Goal: Task Accomplishment & Management: Manage account settings

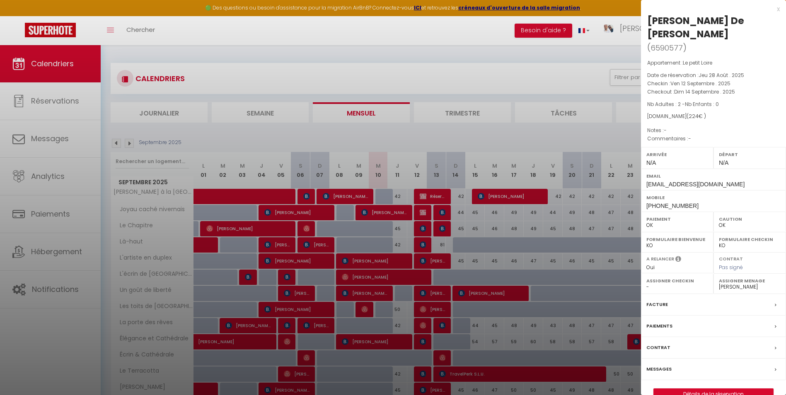
select select "0"
select select "44490"
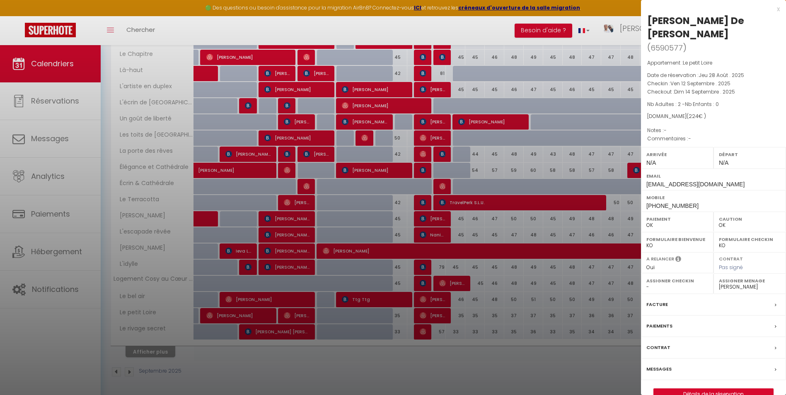
click at [457, 129] on div at bounding box center [393, 197] width 786 height 395
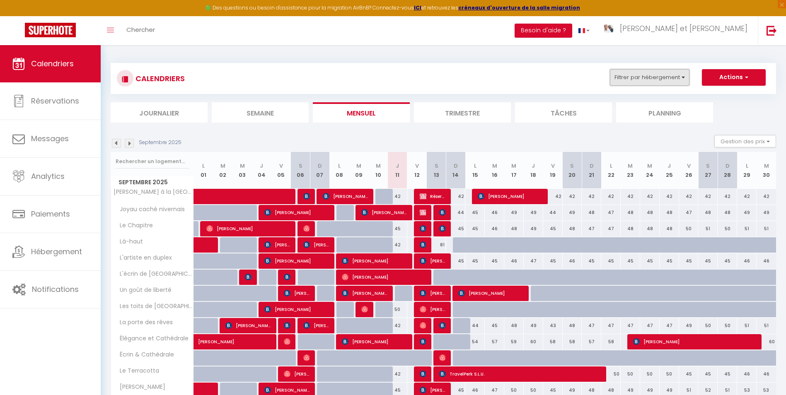
click at [613, 75] on button "Filtrer par hébergement" at bounding box center [650, 77] width 80 height 17
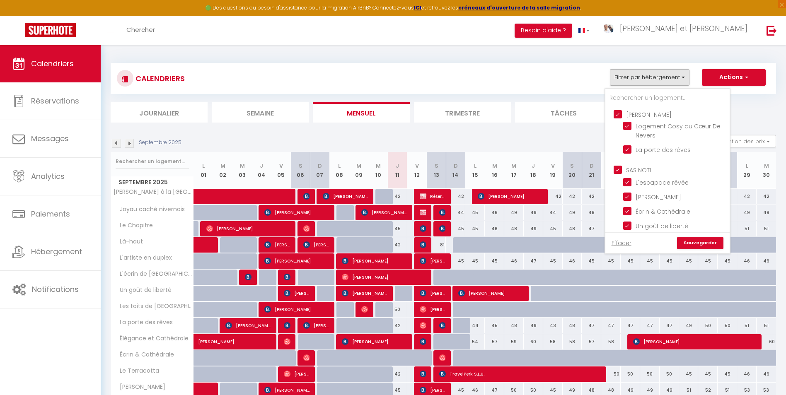
drag, startPoint x: 213, startPoint y: 73, endPoint x: 193, endPoint y: 70, distance: 20.5
click at [213, 73] on div "CALENDRIERS Filtrer par hébergement Benoit Logement Cosy au Cœur De Nevers La p…" at bounding box center [443, 78] width 653 height 19
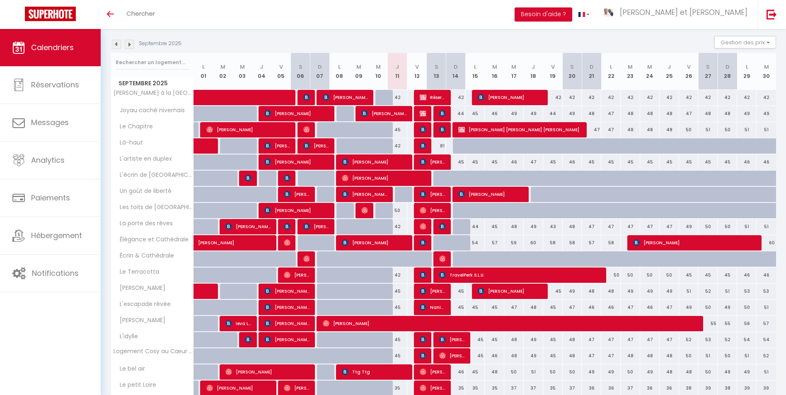
scroll to position [124, 0]
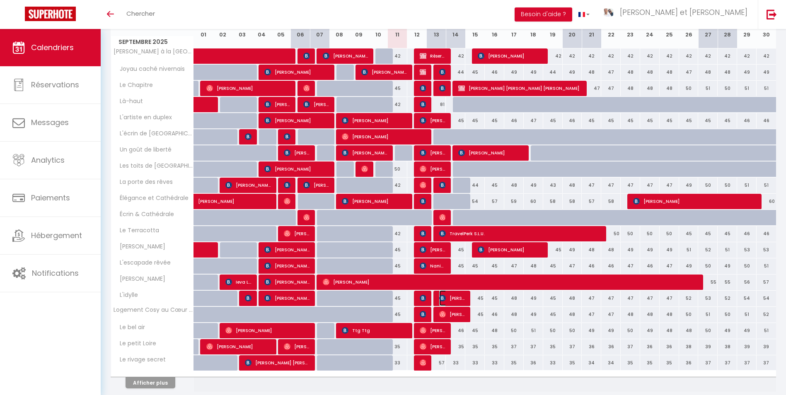
click at [449, 298] on span "[PERSON_NAME]" at bounding box center [452, 298] width 26 height 16
select select "OK"
select select "KO"
select select "0"
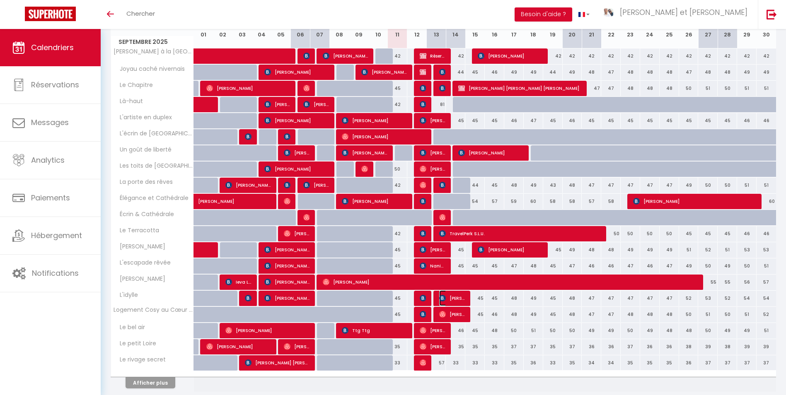
select select "1"
select select
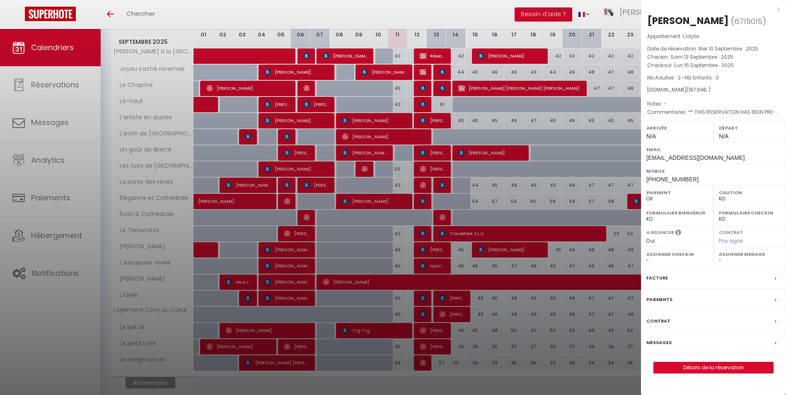
click at [486, 304] on div at bounding box center [393, 197] width 786 height 395
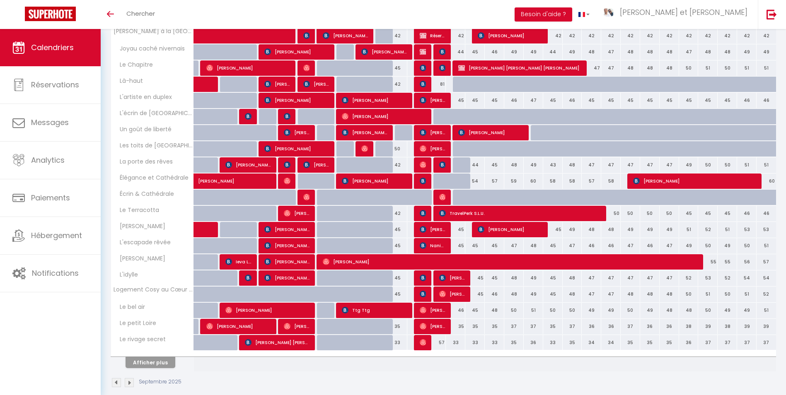
scroll to position [155, 0]
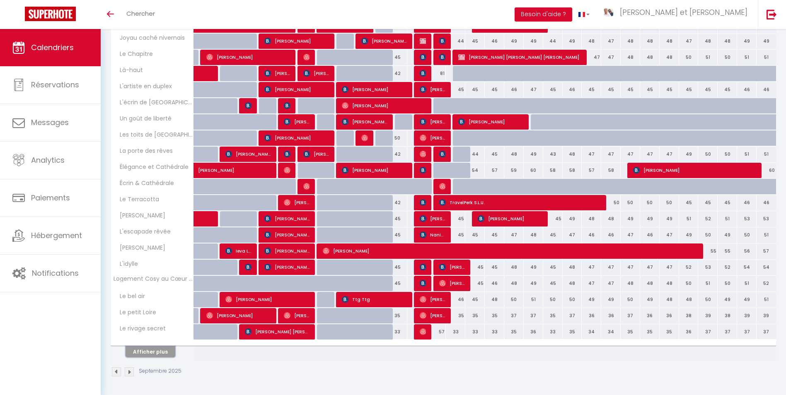
click at [167, 350] on button "Afficher plus" at bounding box center [150, 351] width 50 height 11
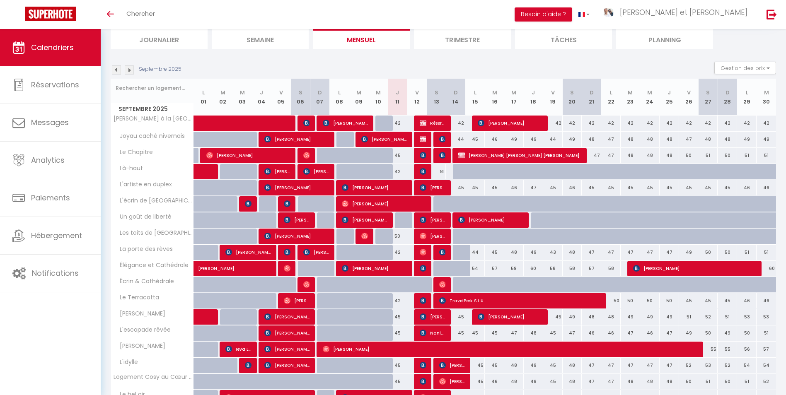
scroll to position [99, 0]
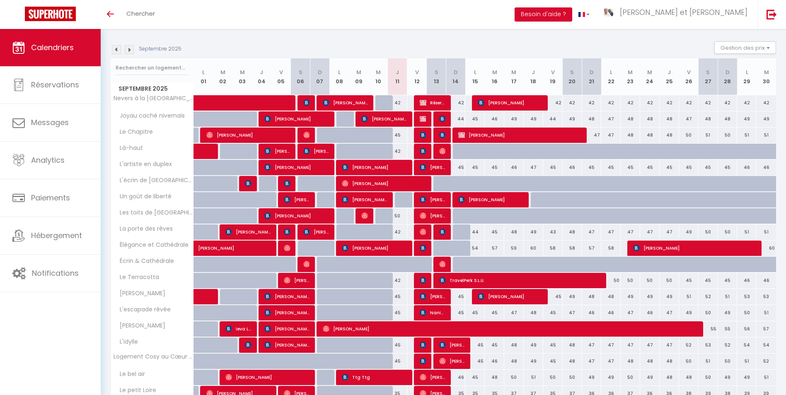
scroll to position [91, 0]
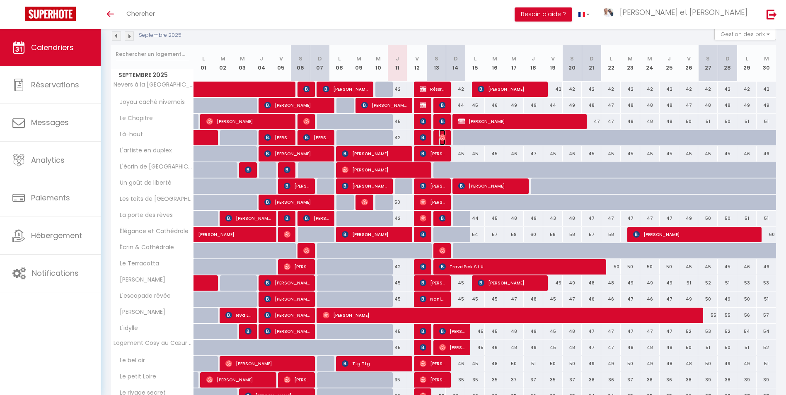
click at [443, 138] on img at bounding box center [442, 137] width 7 height 7
select select "OK"
select select "0"
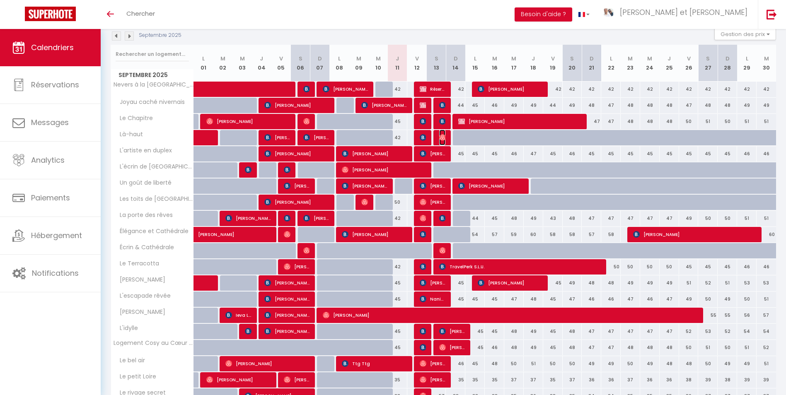
select select "1"
select select
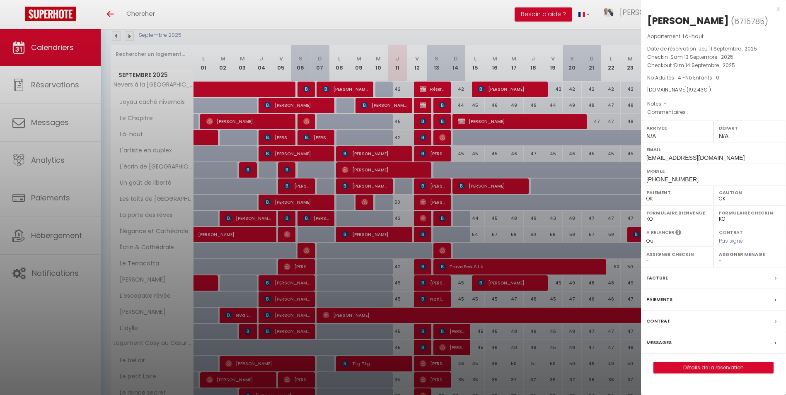
click at [505, 193] on div at bounding box center [393, 197] width 786 height 395
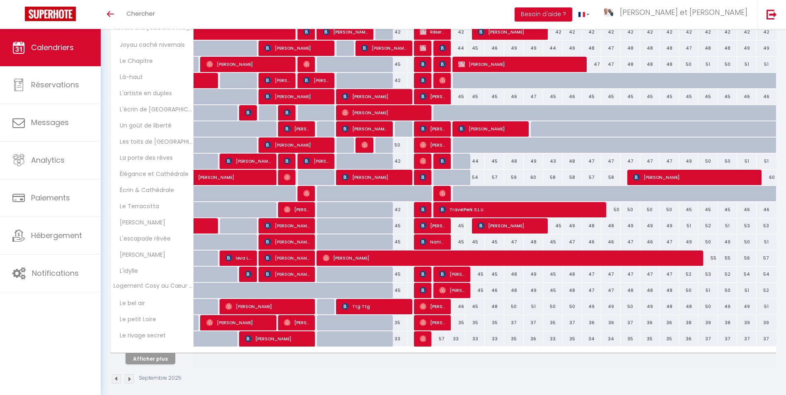
scroll to position [155, 0]
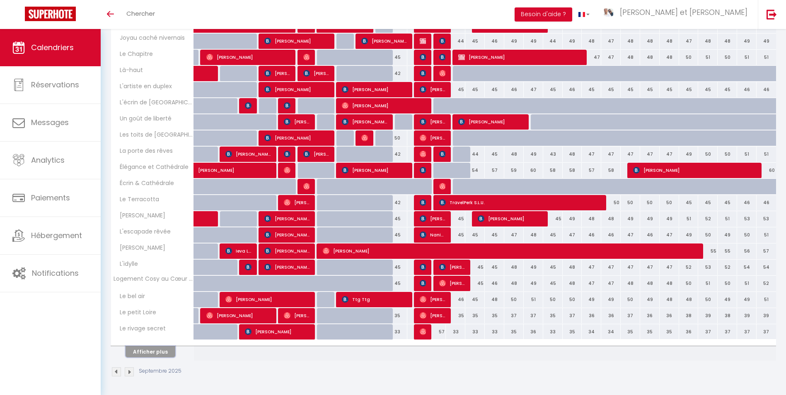
click at [165, 347] on button "Afficher plus" at bounding box center [150, 351] width 50 height 11
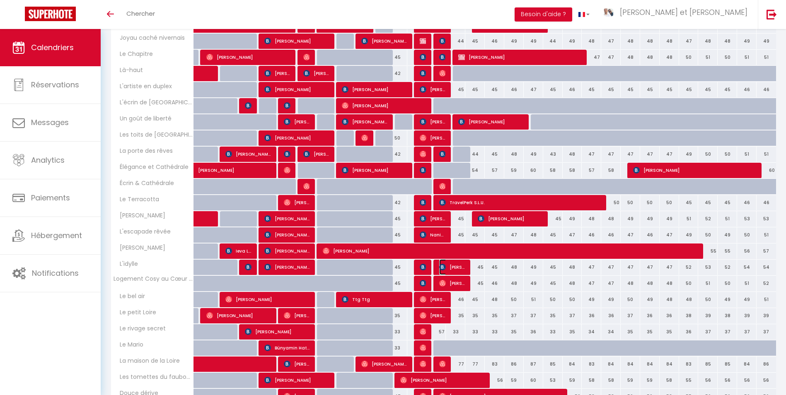
click at [454, 265] on span "[PERSON_NAME]" at bounding box center [452, 267] width 26 height 16
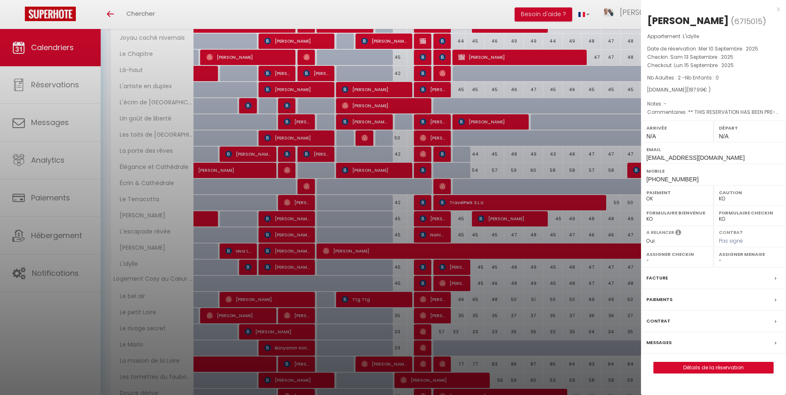
click at [467, 282] on div at bounding box center [393, 197] width 786 height 395
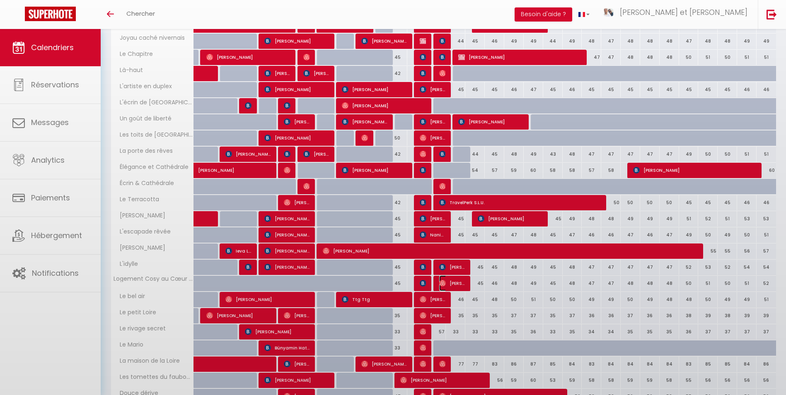
click at [453, 282] on span "[PERSON_NAME]" at bounding box center [452, 283] width 26 height 16
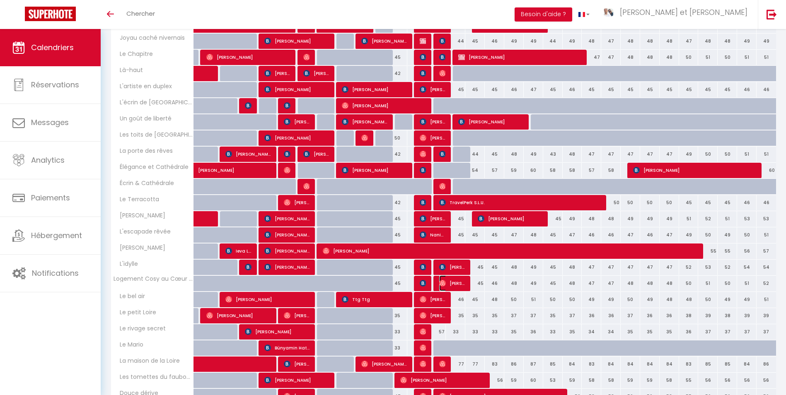
select select "OK"
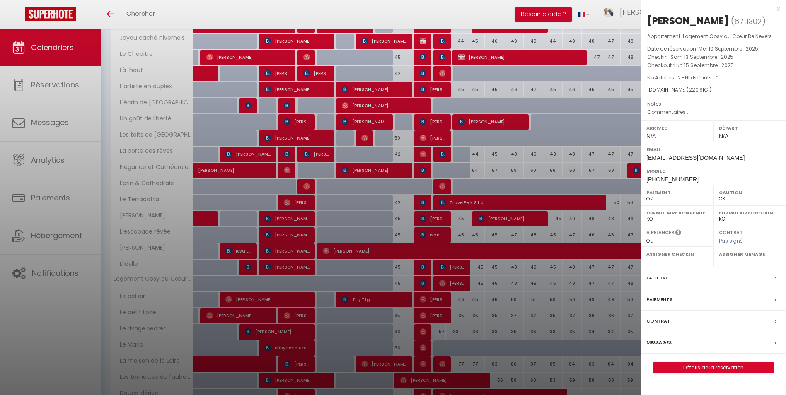
click at [584, 284] on div at bounding box center [393, 197] width 786 height 395
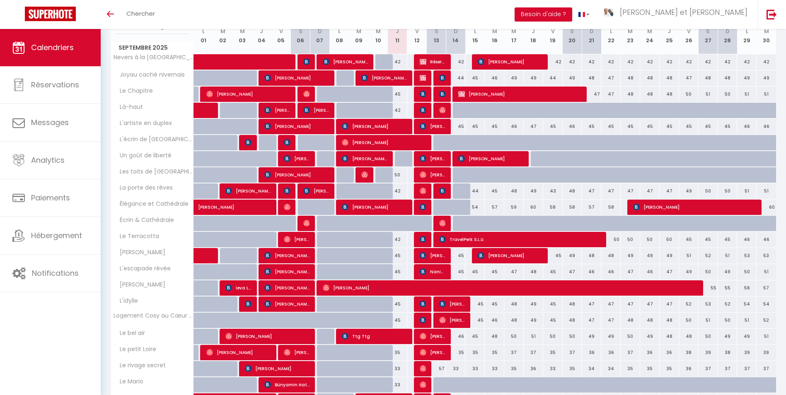
scroll to position [83, 0]
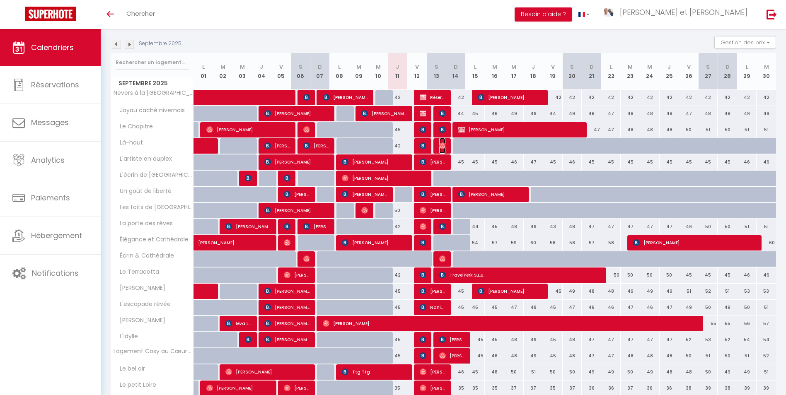
click at [443, 147] on img at bounding box center [442, 145] width 7 height 7
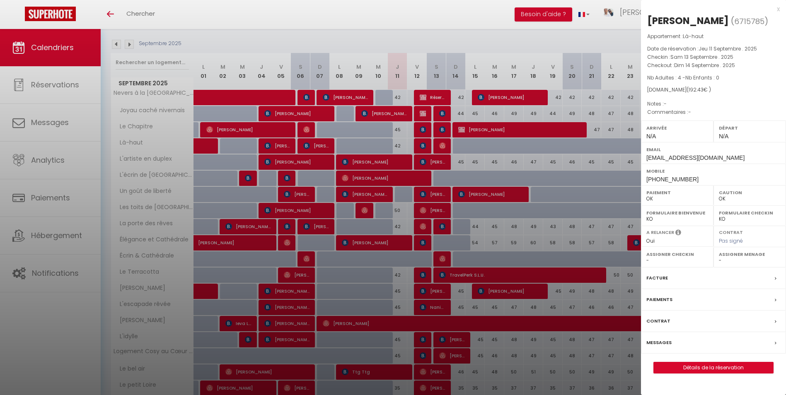
click at [553, 236] on div at bounding box center [393, 197] width 786 height 395
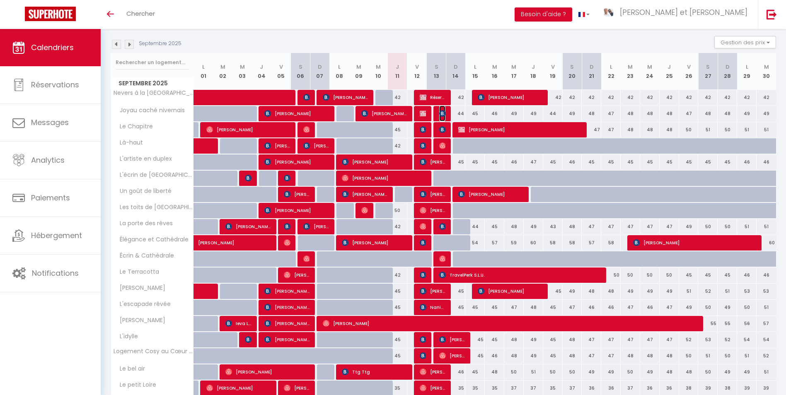
click at [439, 113] on img at bounding box center [442, 113] width 7 height 7
select select "28581"
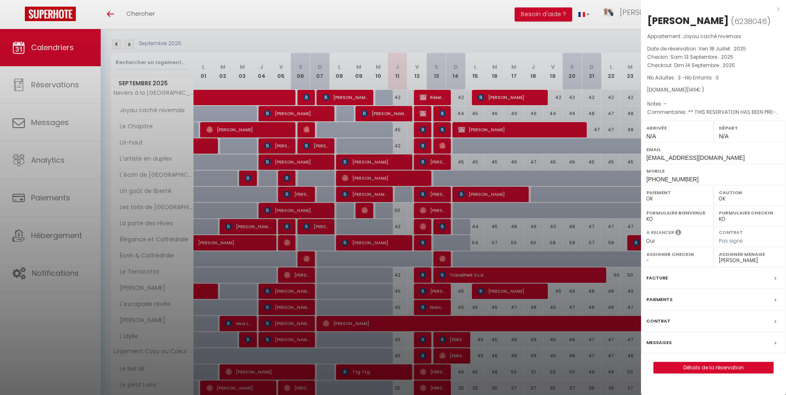
click at [657, 343] on label "Messages" at bounding box center [658, 342] width 25 height 9
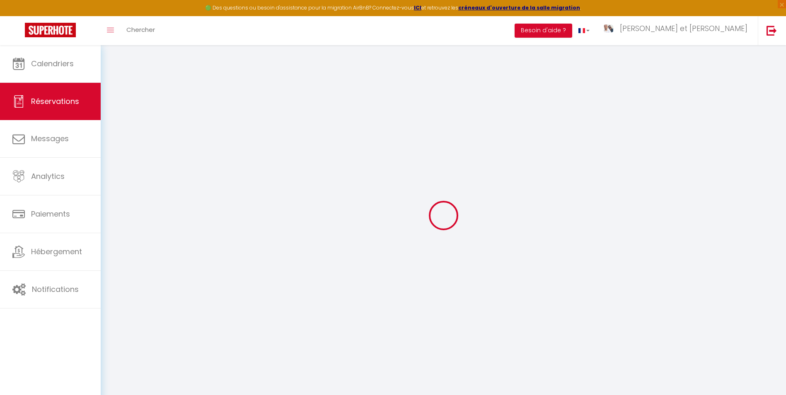
select select
checkbox input "false"
select select
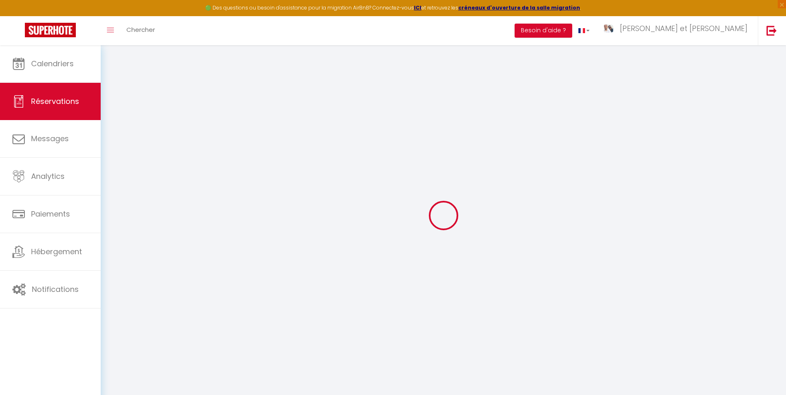
checkbox input "false"
type textarea "** THIS RESERVATION HAS BEEN PRE-PAID ** BOOKING NOTE : Payment charge is EUR 2…"
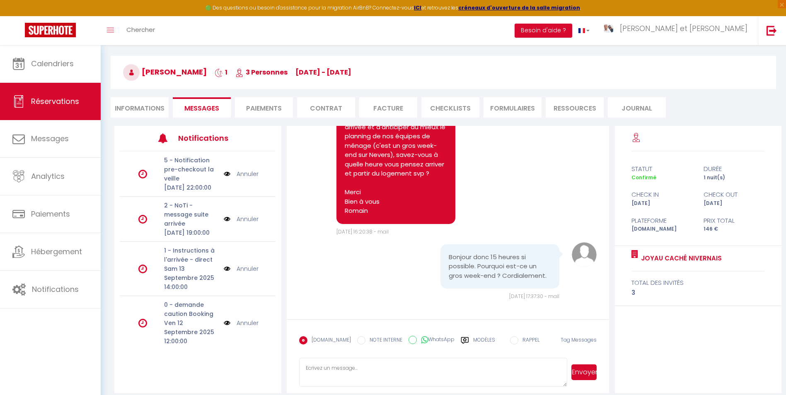
scroll to position [41, 0]
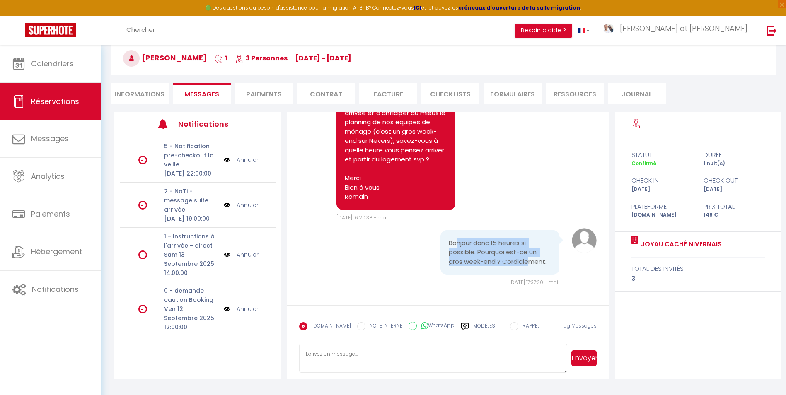
drag, startPoint x: 451, startPoint y: 245, endPoint x: 524, endPoint y: 268, distance: 76.3
click at [524, 268] on div "Bonjour donc 15 heures si possible. Pourquoi est-ce un gros week-end ? Cordiale…" at bounding box center [499, 252] width 119 height 45
drag, startPoint x: 524, startPoint y: 268, endPoint x: 471, endPoint y: 258, distance: 53.4
click at [471, 258] on pre "Bonjour donc 15 heures si possible. Pourquoi est-ce un gros week-end ? Cordiale…" at bounding box center [500, 253] width 103 height 28
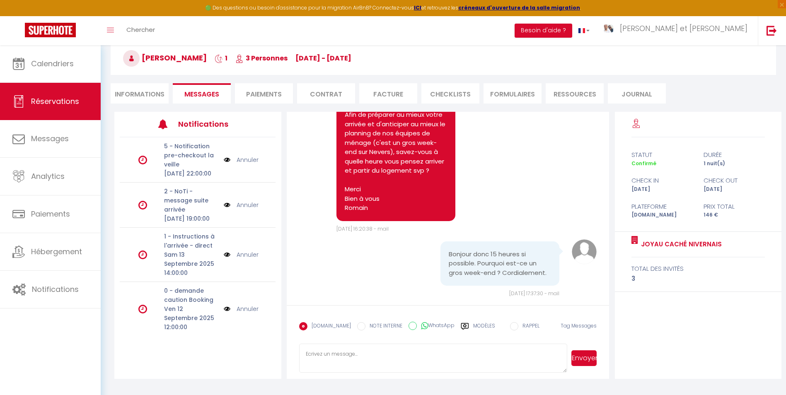
scroll to position [698, 0]
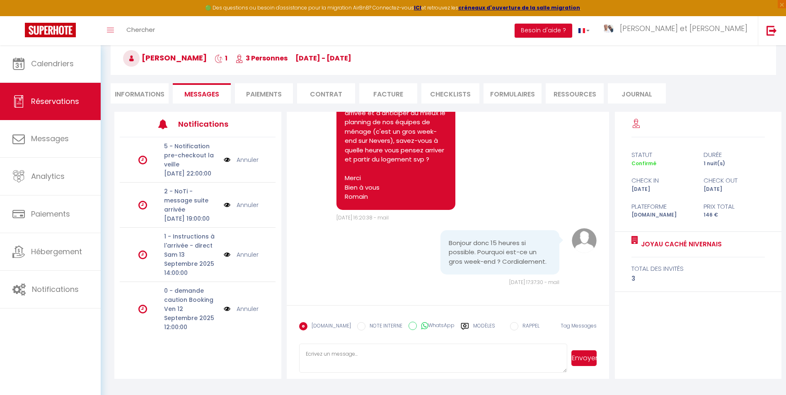
click at [376, 344] on textarea at bounding box center [433, 358] width 268 height 29
click at [403, 367] on textarea "Bonjour, Il y a un évènement à [GEOGRAPHIC_DATA]" at bounding box center [433, 358] width 268 height 29
click at [368, 351] on textarea "Bonjour, Il y a un évènement à [GEOGRAPHIC_DATA]. [PERSON_NAME] souhaitez arriv…" at bounding box center [433, 358] width 268 height 29
click at [374, 352] on textarea "Bonjour, Il y a un évènement à [GEOGRAPHIC_DATA]. [PERSON_NAME] souhaitez arriv…" at bounding box center [433, 358] width 268 height 29
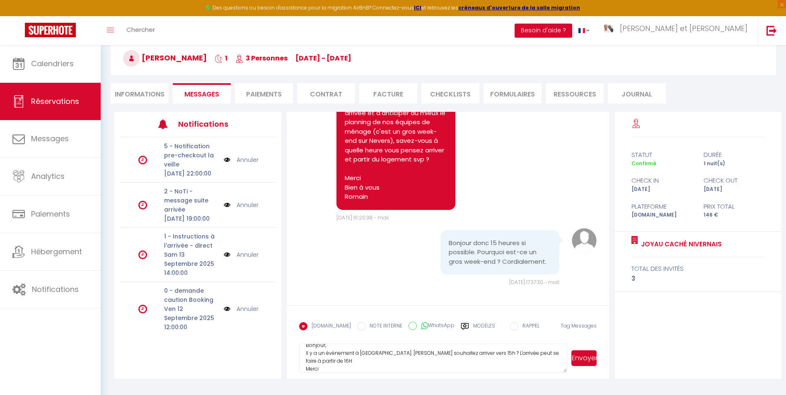
click at [374, 352] on textarea "Bonjour, Il y a un évènement à [GEOGRAPHIC_DATA]. [PERSON_NAME] souhaitez arriv…" at bounding box center [433, 358] width 268 height 29
click at [380, 350] on textarea "Bonjour, Il y a un évènement à [GEOGRAPHIC_DATA]. [PERSON_NAME] souhaitez arriv…" at bounding box center [433, 358] width 268 height 29
click at [379, 354] on textarea "Bonjour, Il y a un évènement à [GEOGRAPHIC_DATA]. [PERSON_NAME] souhaitez arriv…" at bounding box center [433, 358] width 268 height 29
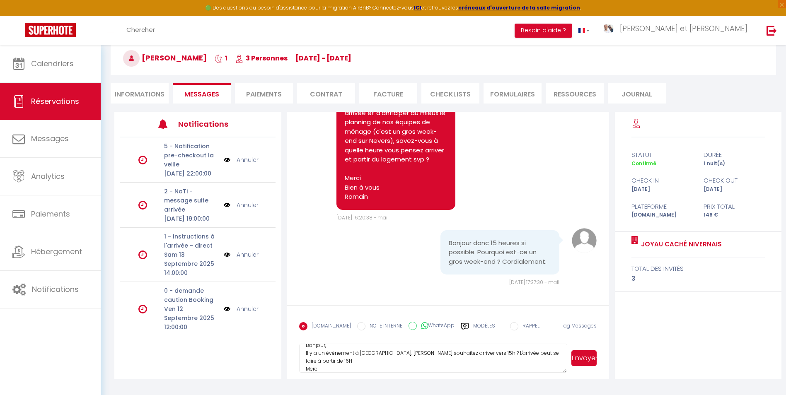
click at [377, 353] on textarea "Bonjour, Il y a un évènement à [GEOGRAPHIC_DATA]. [PERSON_NAME] souhaitez arriv…" at bounding box center [433, 358] width 268 height 29
type textarea "Bonjour, Il y a un évènement à Magny-cour. [PERSON_NAME] souhaitez arriver vers…"
click at [591, 361] on button "Envoyer" at bounding box center [583, 358] width 25 height 16
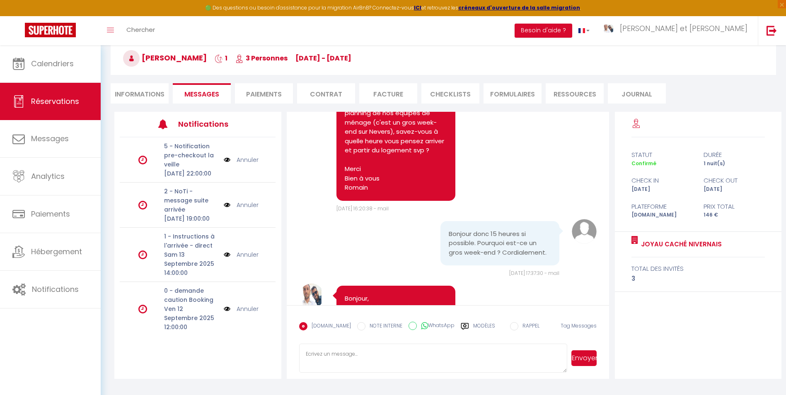
drag, startPoint x: 481, startPoint y: 208, endPoint x: 463, endPoint y: 136, distance: 73.9
click at [482, 207] on div "Note Sms Bonjour, J'espère que vous allez bien. Afin de préparer au mieux votre…" at bounding box center [448, 132] width 298 height 161
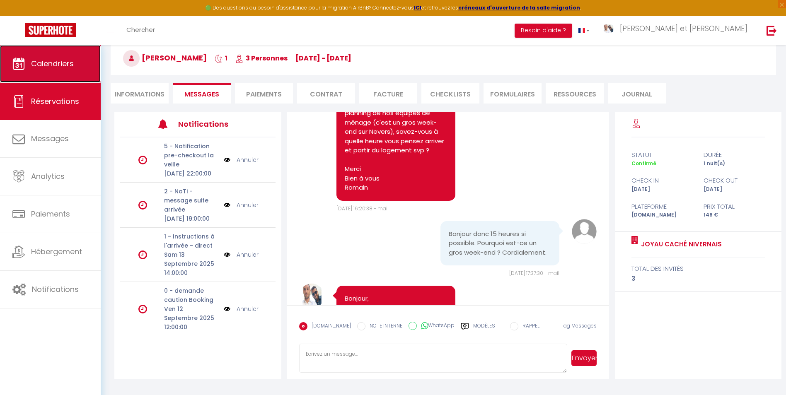
click at [57, 63] on span "Calendriers" at bounding box center [52, 63] width 43 height 10
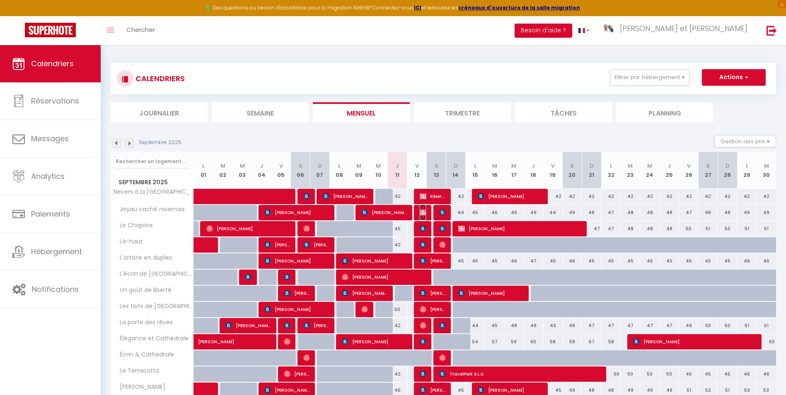
click at [425, 212] on img at bounding box center [423, 212] width 7 height 7
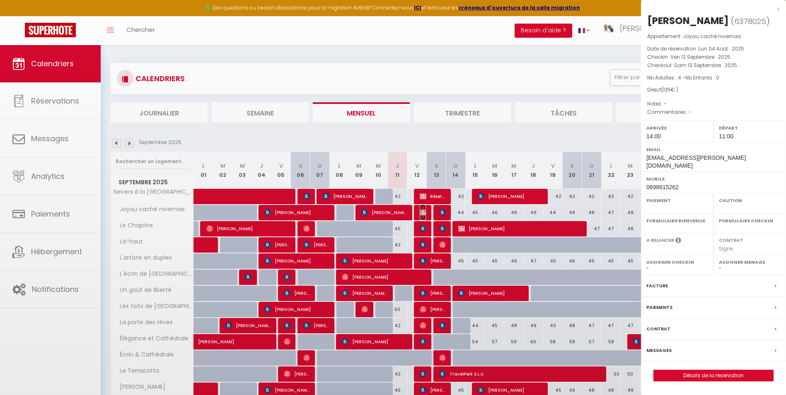
select select "OK"
select select "0"
select select "1"
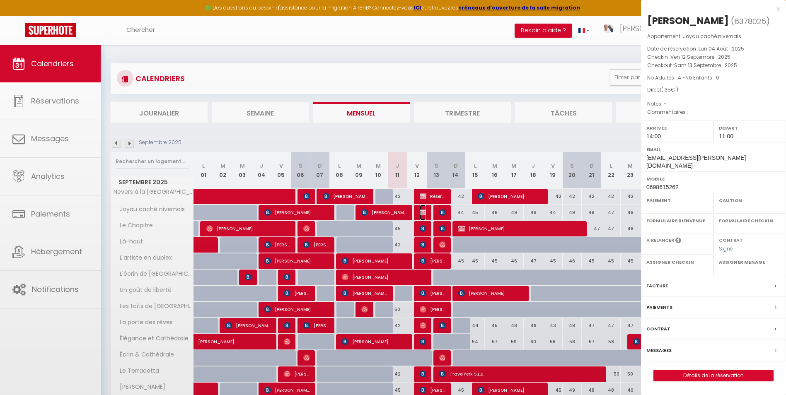
select select
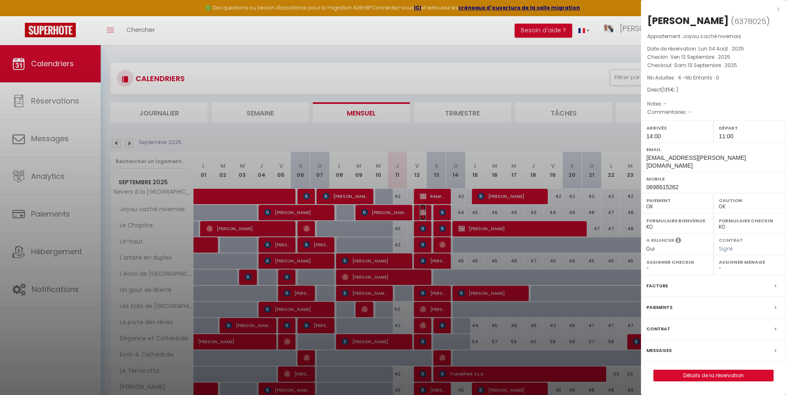
select select "28581"
click at [665, 346] on label "Messages" at bounding box center [658, 350] width 25 height 9
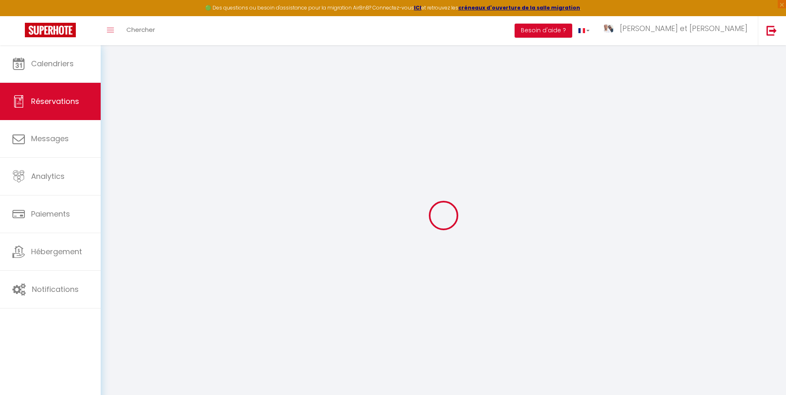
select select
checkbox input "false"
select select
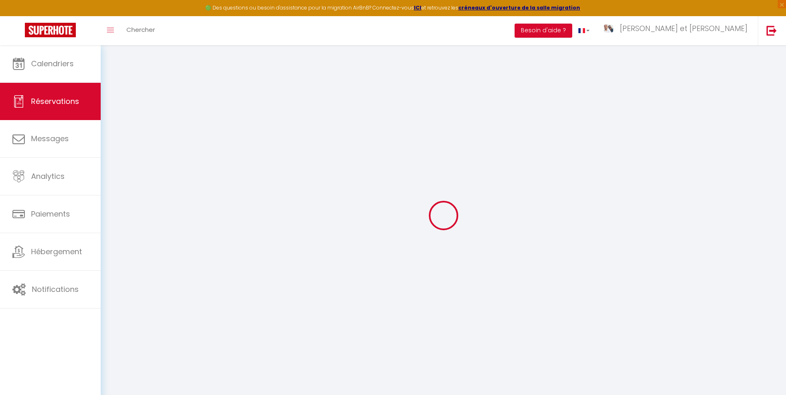
checkbox input "false"
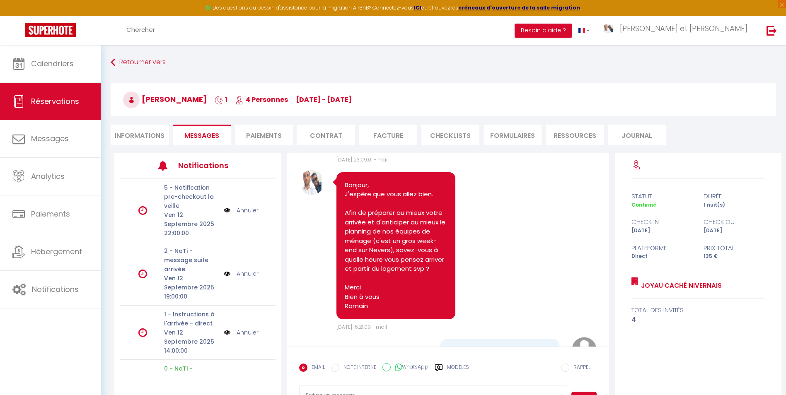
scroll to position [822, 0]
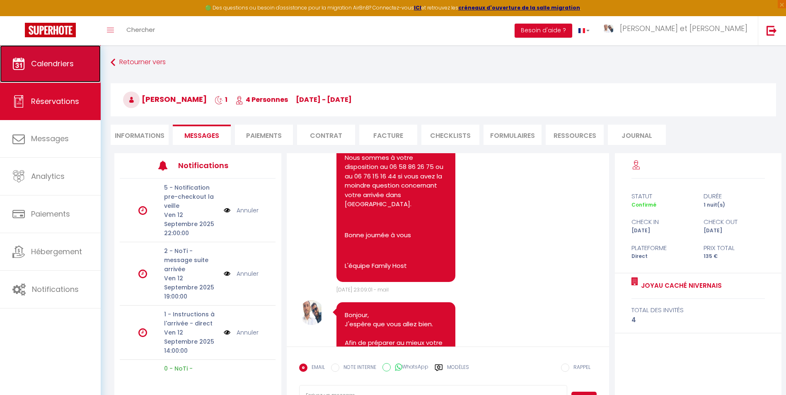
click at [80, 78] on link "Calendriers" at bounding box center [50, 63] width 101 height 37
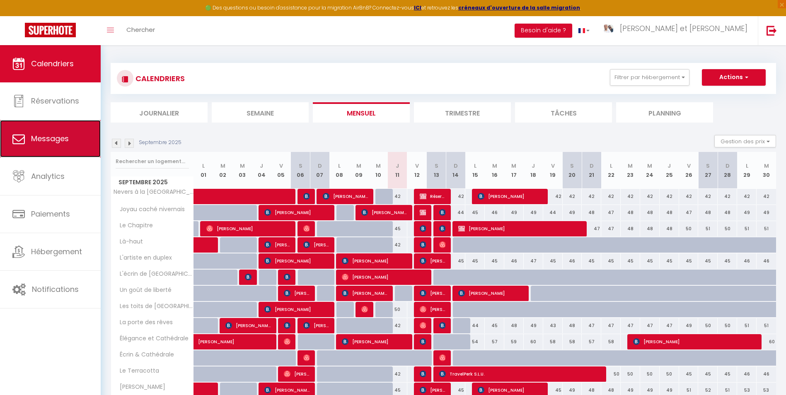
click at [67, 155] on link "Messages" at bounding box center [50, 138] width 101 height 37
select select "message"
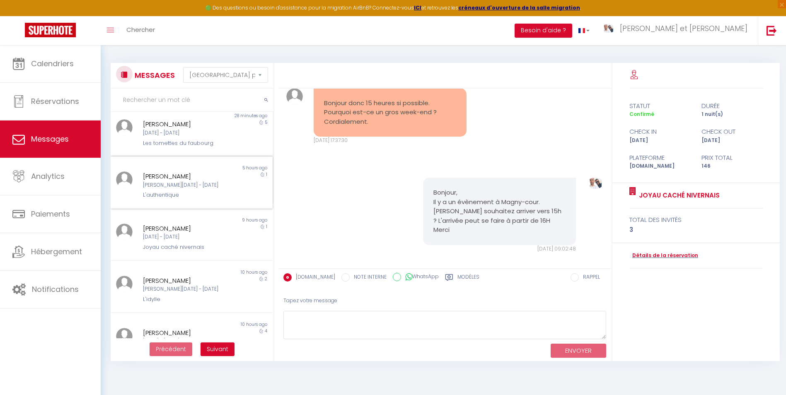
scroll to position [166, 0]
click at [197, 143] on div "Les tomettes du faubourg" at bounding box center [185, 143] width 84 height 8
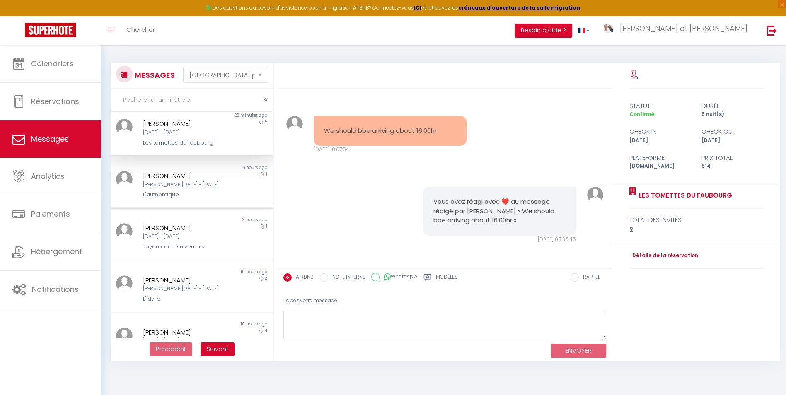
click at [205, 179] on div "[PERSON_NAME]" at bounding box center [185, 176] width 84 height 10
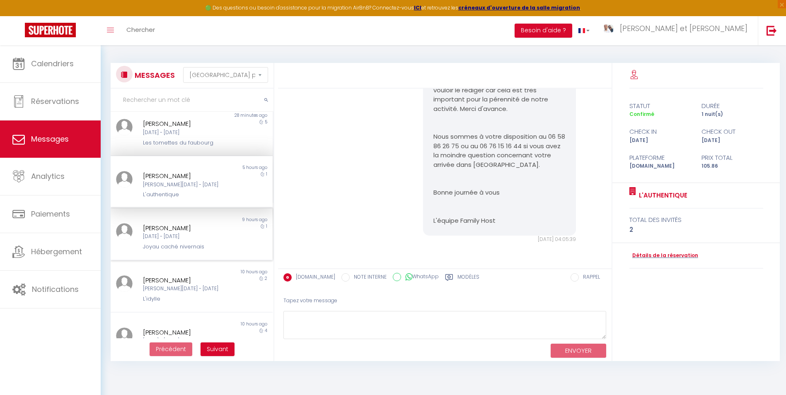
click at [207, 229] on div "[PERSON_NAME]" at bounding box center [185, 228] width 84 height 10
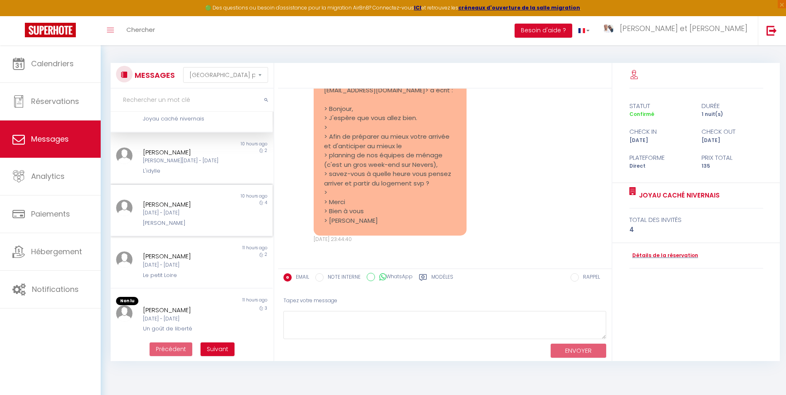
scroll to position [297, 0]
click at [199, 226] on div "Non lu 10 hours ago [PERSON_NAME][DATE] - [DATE] [PERSON_NAME] 4" at bounding box center [192, 207] width 162 height 52
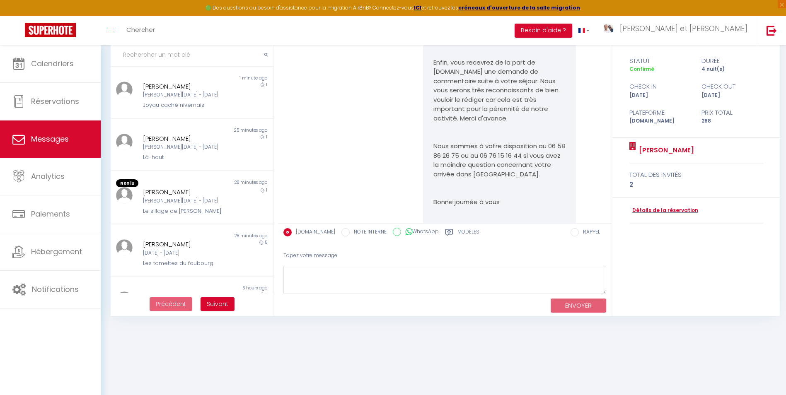
click at [203, 55] on input "text" at bounding box center [192, 54] width 163 height 23
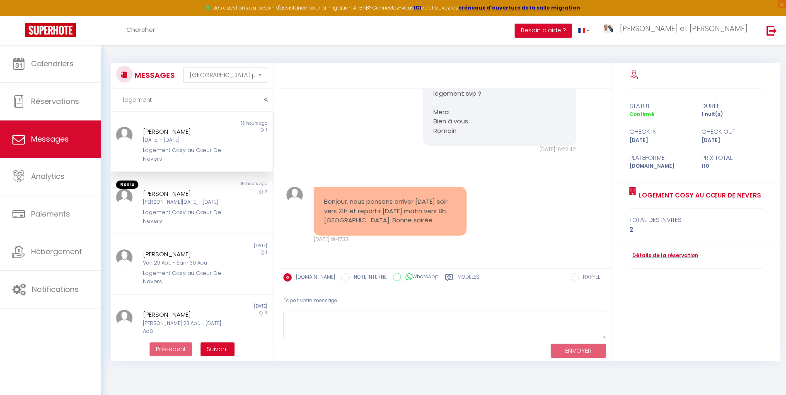
type input "logement"
click at [195, 150] on div "Logement Cosy au Cœur De Nevers" at bounding box center [185, 154] width 84 height 17
click at [165, 144] on div "[DATE] - [DATE]" at bounding box center [185, 140] width 84 height 8
click at [177, 94] on input "logement" at bounding box center [192, 100] width 163 height 23
click at [171, 159] on div "Logement Cosy au Cœur De Nevers" at bounding box center [185, 154] width 84 height 17
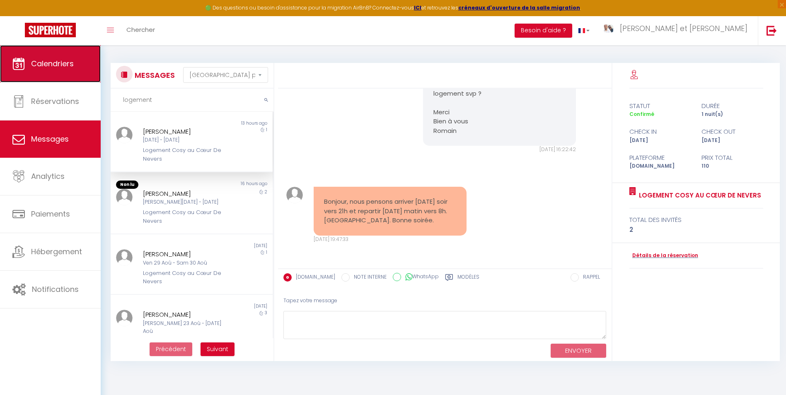
click at [75, 60] on link "Calendriers" at bounding box center [50, 63] width 101 height 37
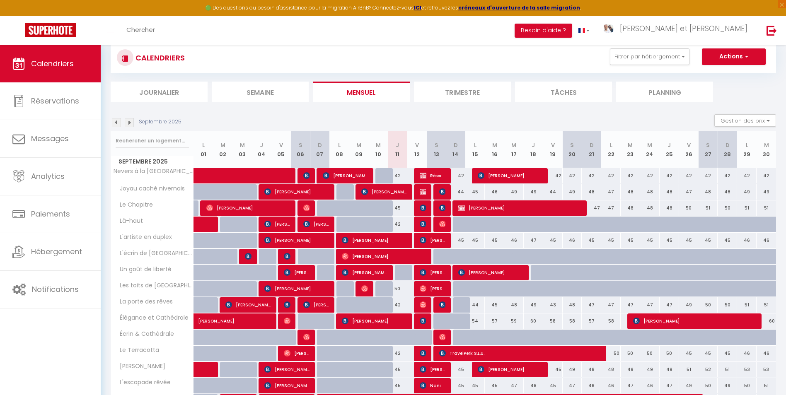
scroll to position [6, 0]
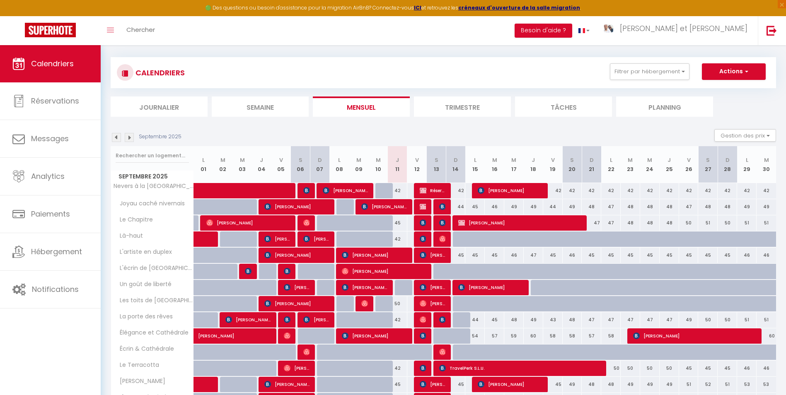
click at [462, 322] on div at bounding box center [462, 320] width 19 height 16
type input "43"
type input "Dim 14 Septembre 2025"
type input "Lun 15 Septembre 2025"
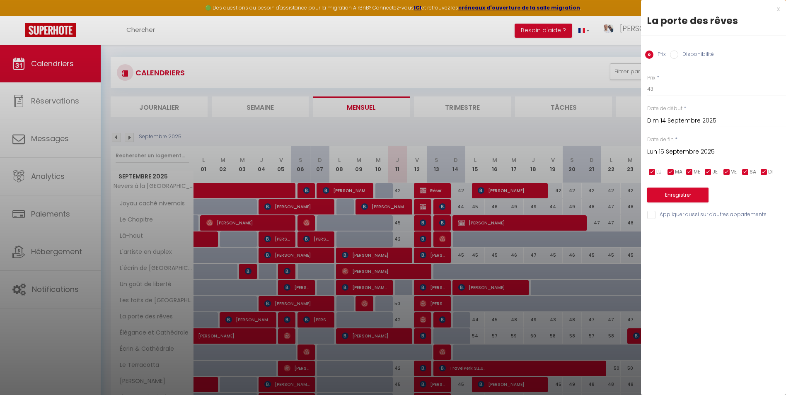
click at [690, 55] on label "Disponibilité" at bounding box center [696, 55] width 36 height 9
click at [678, 55] on input "Disponibilité" at bounding box center [674, 55] width 8 height 8
radio input "true"
radio input "false"
click at [686, 202] on button "Enregistrer" at bounding box center [677, 195] width 61 height 15
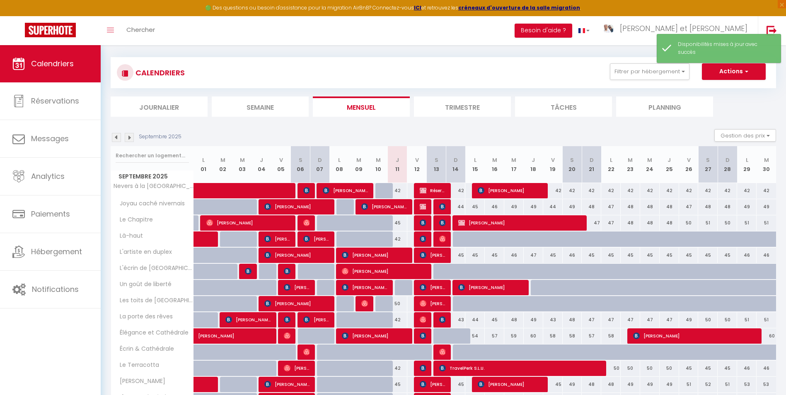
click at [456, 337] on div at bounding box center [462, 341] width 19 height 16
select select "1"
type input "Dim 14 Septembre 2025"
type input "Lun 15 Septembre 2025"
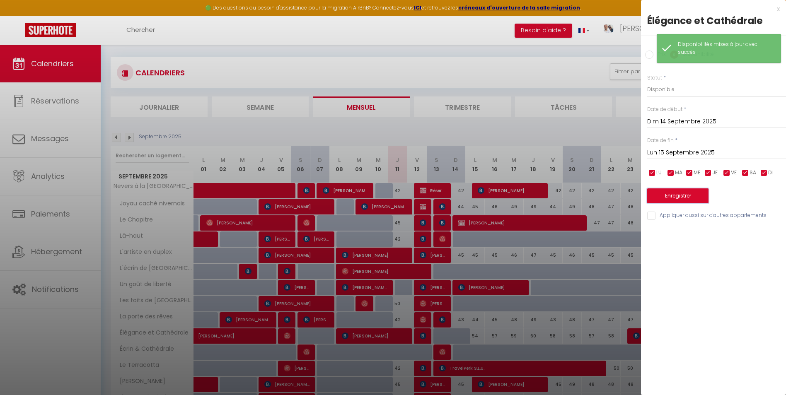
click at [684, 198] on button "Enregistrer" at bounding box center [677, 195] width 61 height 15
